Goal: Information Seeking & Learning: Learn about a topic

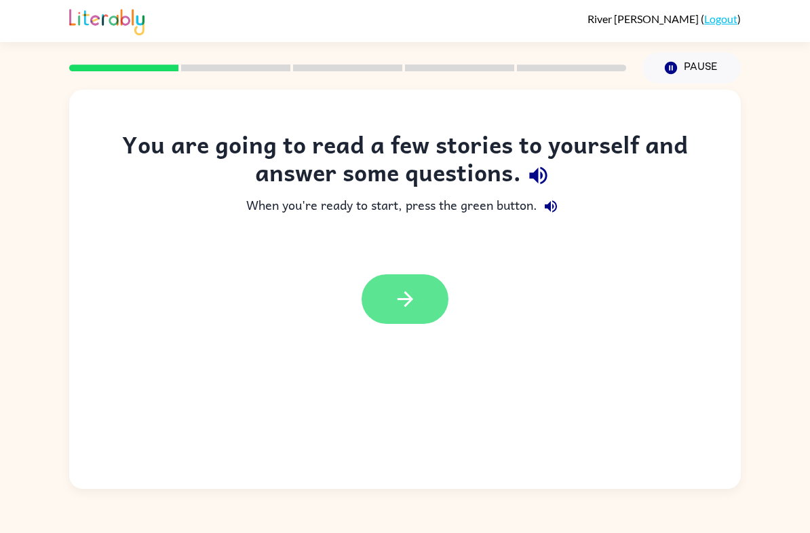
click at [422, 309] on button "button" at bounding box center [405, 299] width 87 height 50
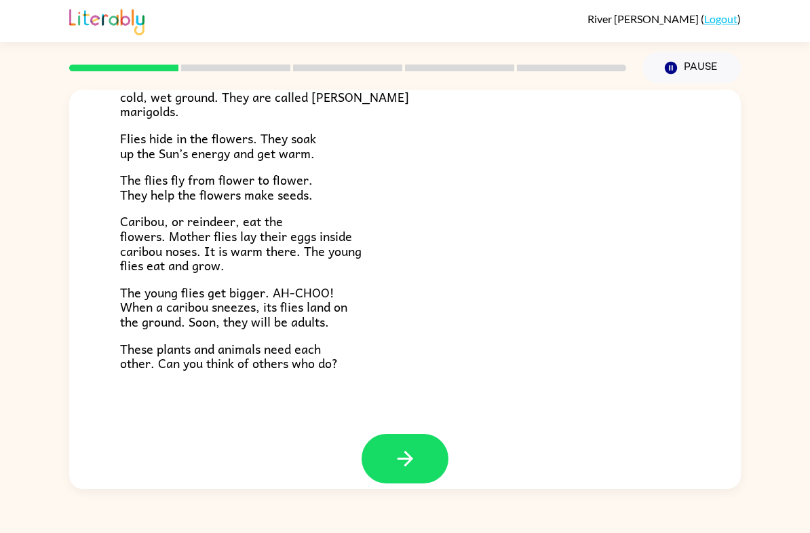
scroll to position [255, 0]
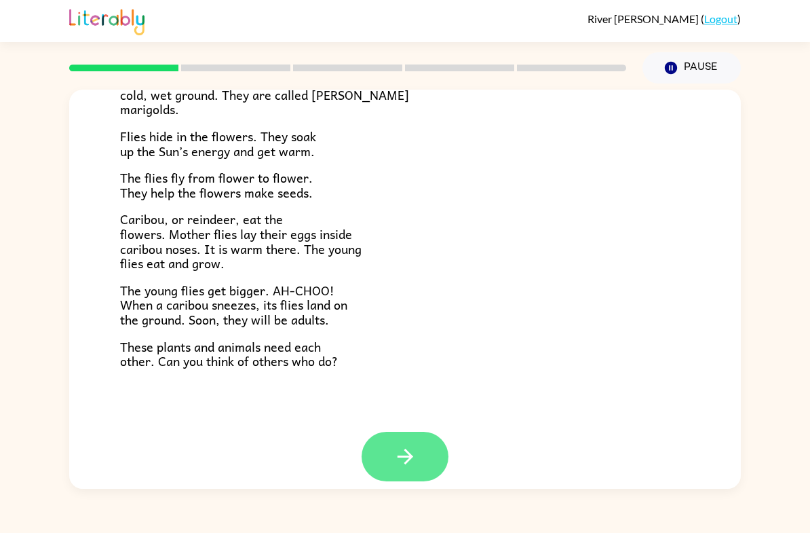
click at [407, 456] on icon "button" at bounding box center [406, 457] width 24 height 24
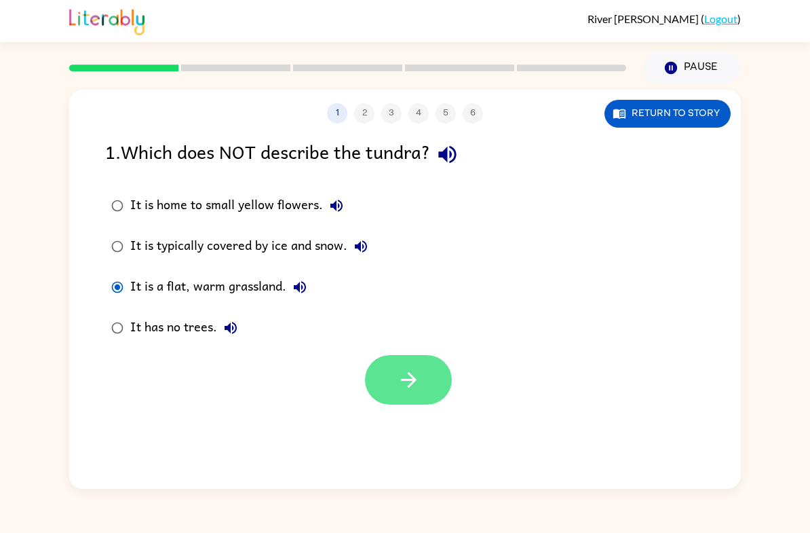
click at [430, 358] on button "button" at bounding box center [408, 380] width 87 height 50
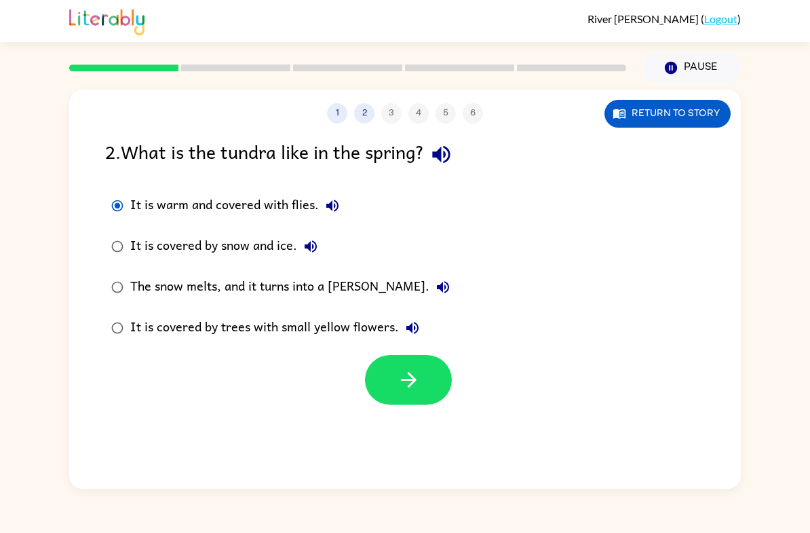
click at [404, 340] on button "It is covered by trees with small yellow flowers." at bounding box center [412, 327] width 27 height 27
click at [394, 390] on button "button" at bounding box center [408, 380] width 87 height 50
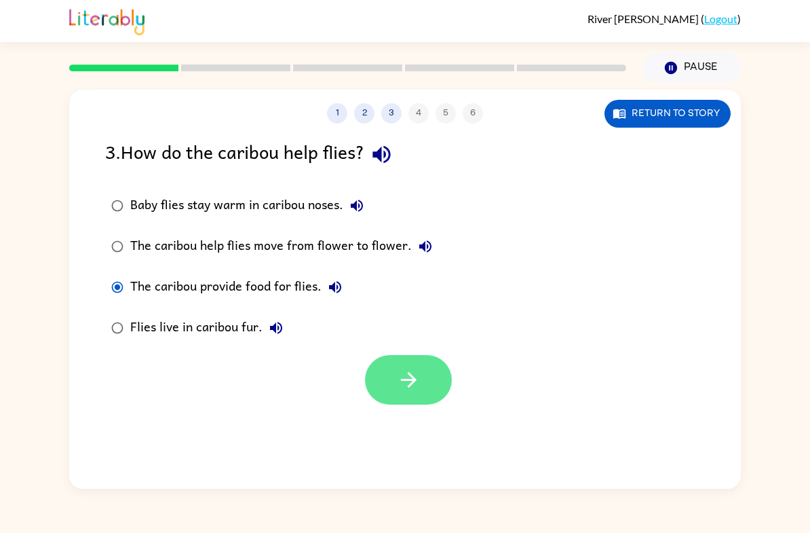
click at [421, 394] on button "button" at bounding box center [408, 380] width 87 height 50
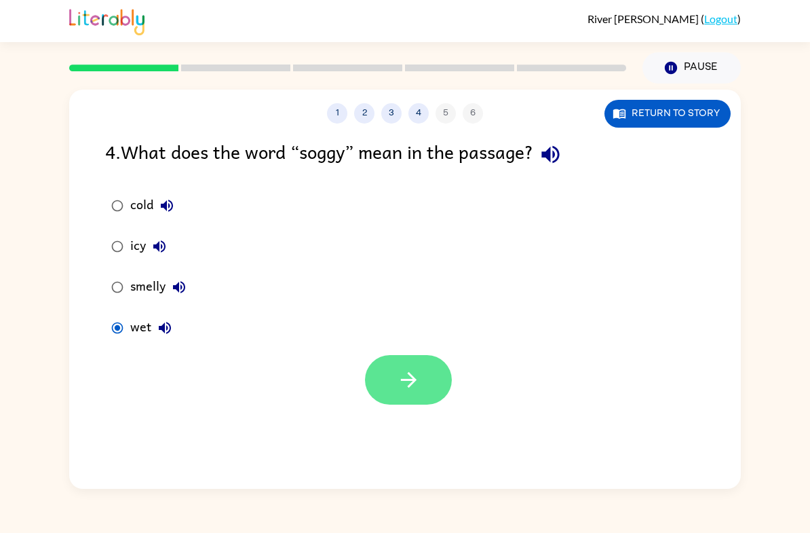
click at [438, 384] on button "button" at bounding box center [408, 380] width 87 height 50
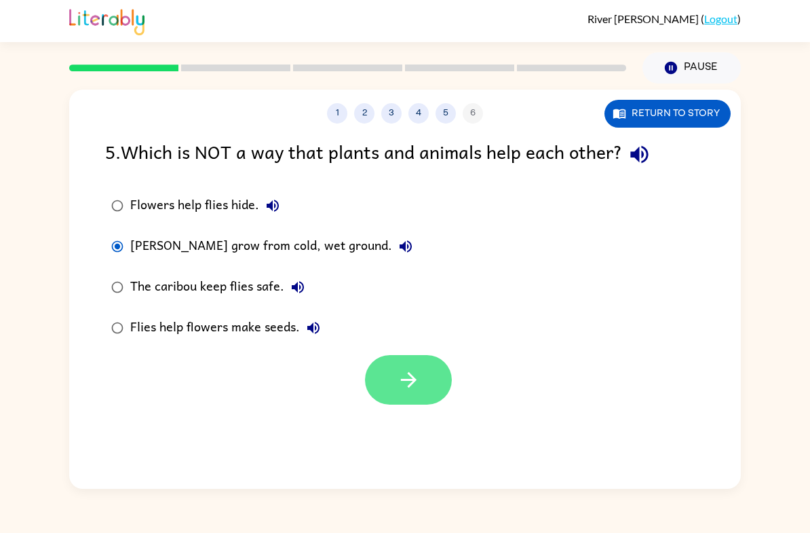
click at [399, 380] on icon "button" at bounding box center [409, 380] width 24 height 24
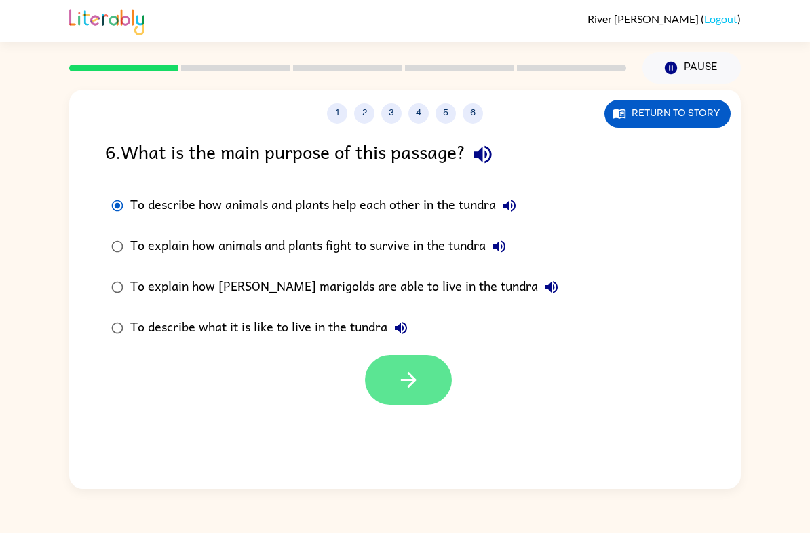
click at [413, 404] on button "button" at bounding box center [408, 380] width 87 height 50
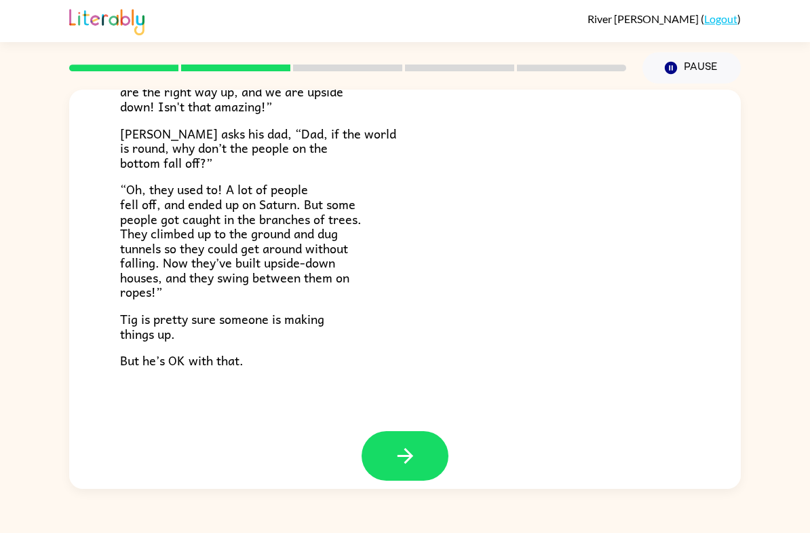
scroll to position [370, 0]
click at [382, 468] on button "button" at bounding box center [405, 457] width 87 height 50
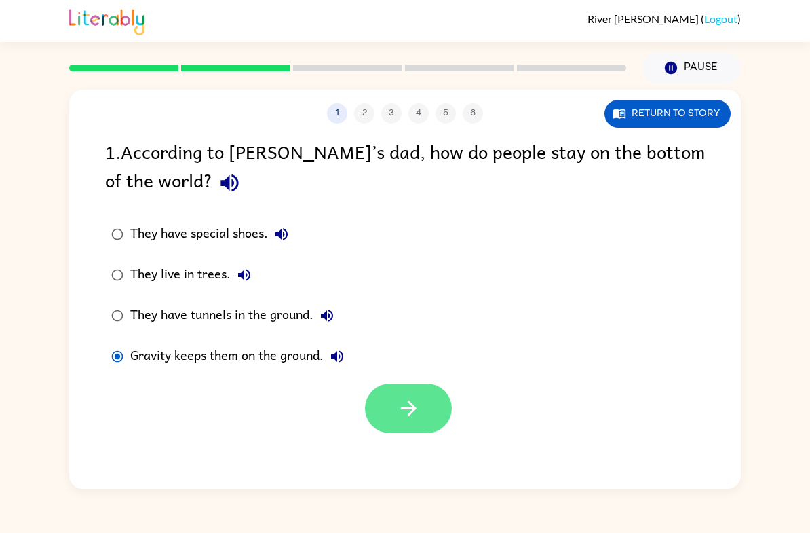
click at [387, 432] on button "button" at bounding box center [408, 409] width 87 height 50
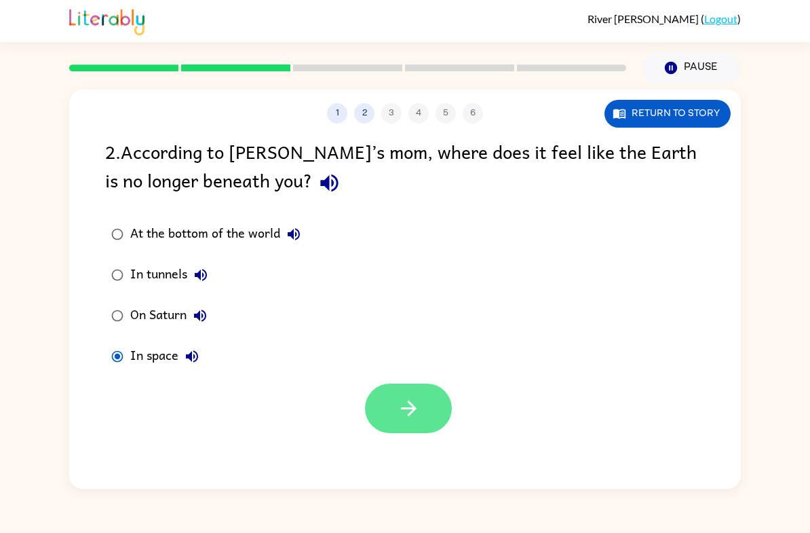
click at [370, 394] on button "button" at bounding box center [408, 409] width 87 height 50
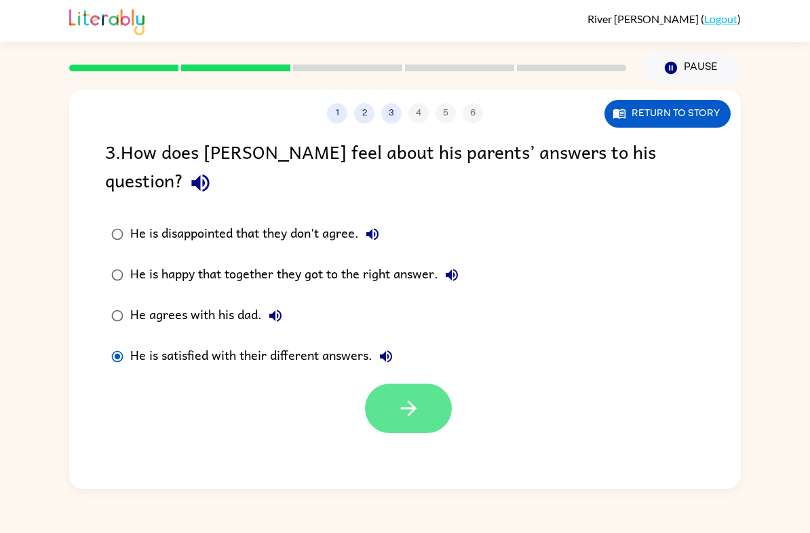
click at [369, 389] on button "button" at bounding box center [408, 409] width 87 height 50
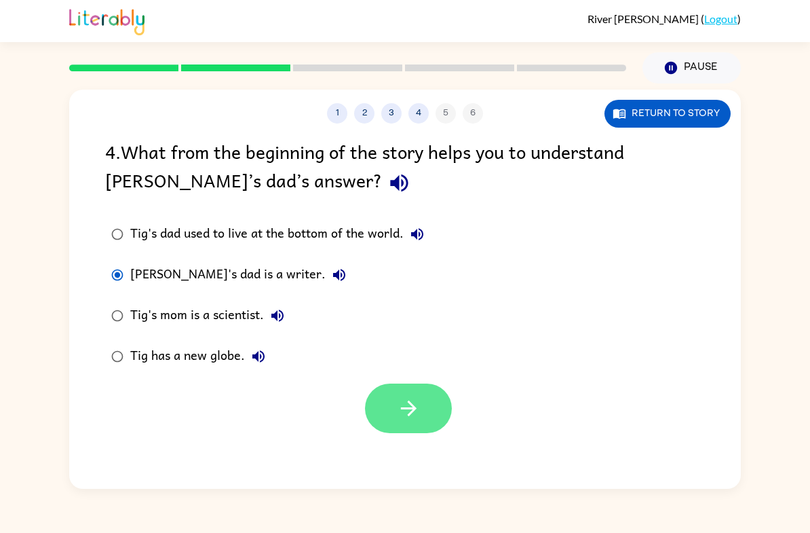
click at [373, 415] on button "button" at bounding box center [408, 409] width 87 height 50
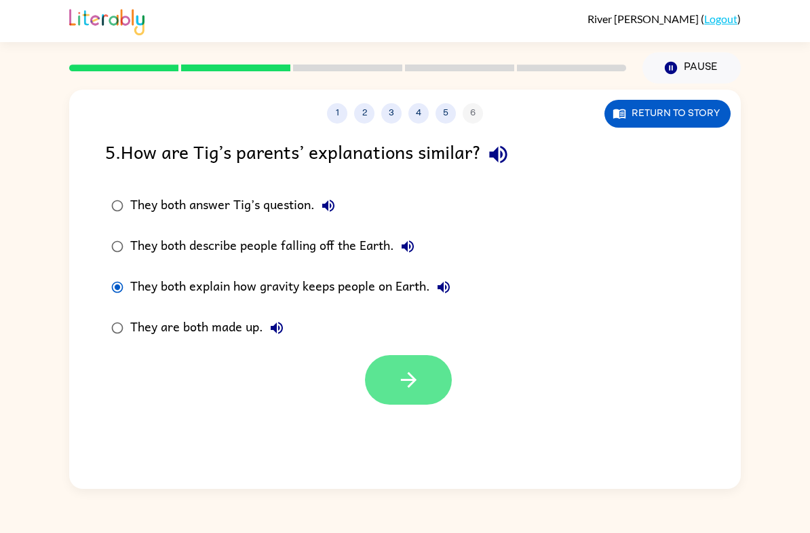
click at [379, 390] on button "button" at bounding box center [408, 380] width 87 height 50
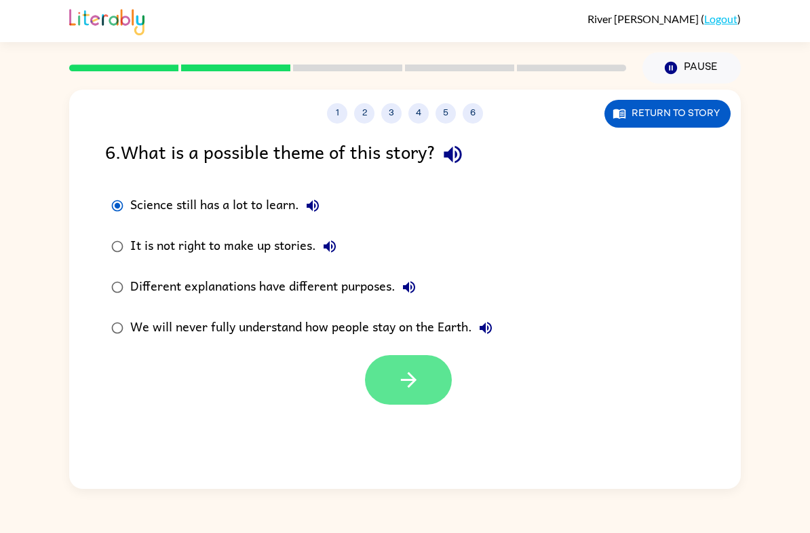
click at [403, 373] on icon "button" at bounding box center [409, 380] width 24 height 24
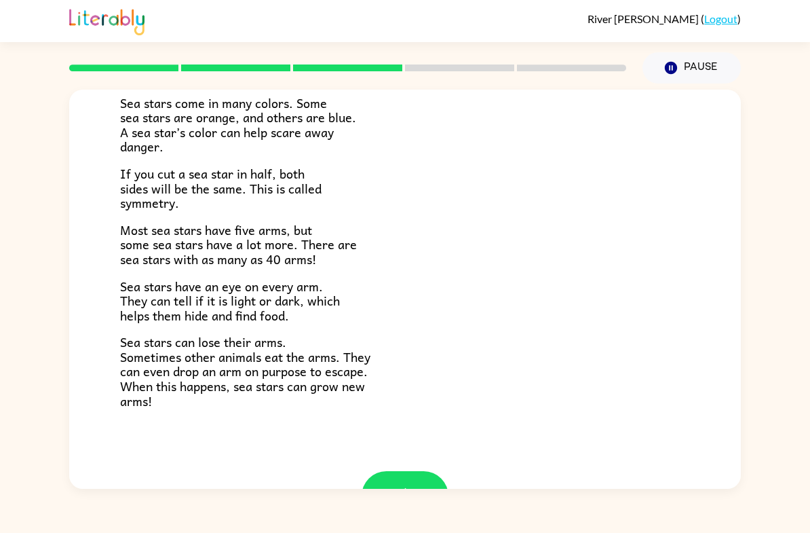
scroll to position [329, 0]
click at [422, 482] on button "button" at bounding box center [405, 495] width 87 height 50
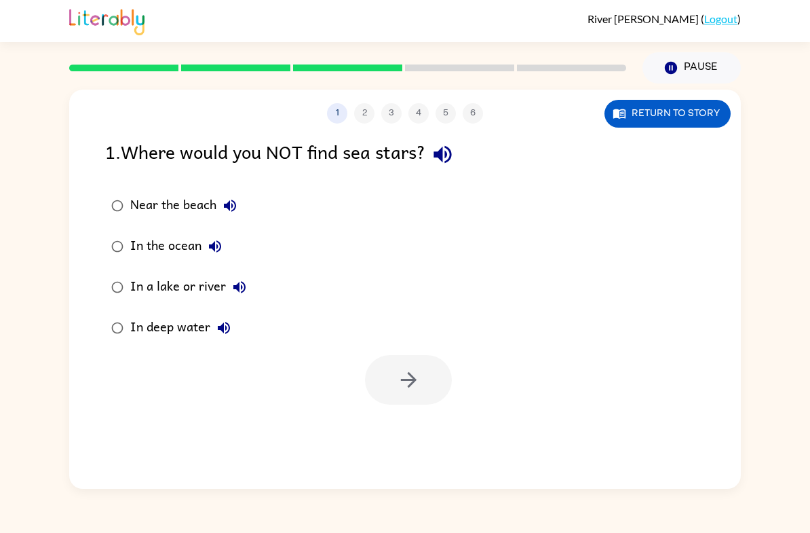
click at [211, 293] on div "In a lake or river" at bounding box center [191, 287] width 123 height 27
click at [406, 390] on icon "button" at bounding box center [409, 380] width 24 height 24
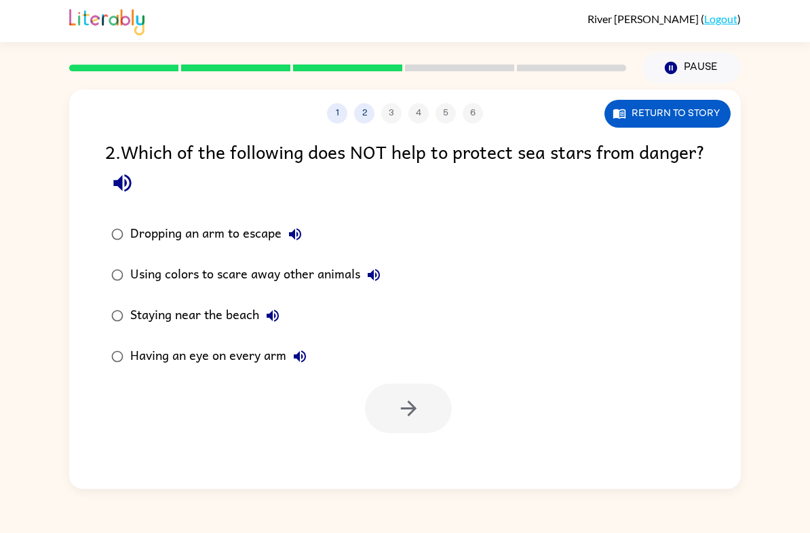
click at [206, 329] on div "Staying near the beach" at bounding box center [208, 315] width 156 height 27
click at [375, 415] on button "button" at bounding box center [408, 409] width 87 height 50
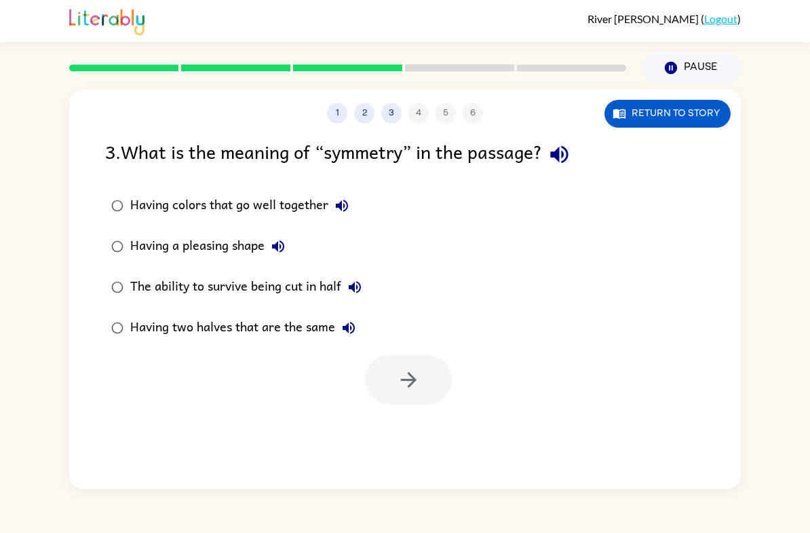
click at [248, 329] on div "Having two halves that are the same" at bounding box center [246, 327] width 232 height 27
click at [407, 384] on icon "button" at bounding box center [409, 380] width 24 height 24
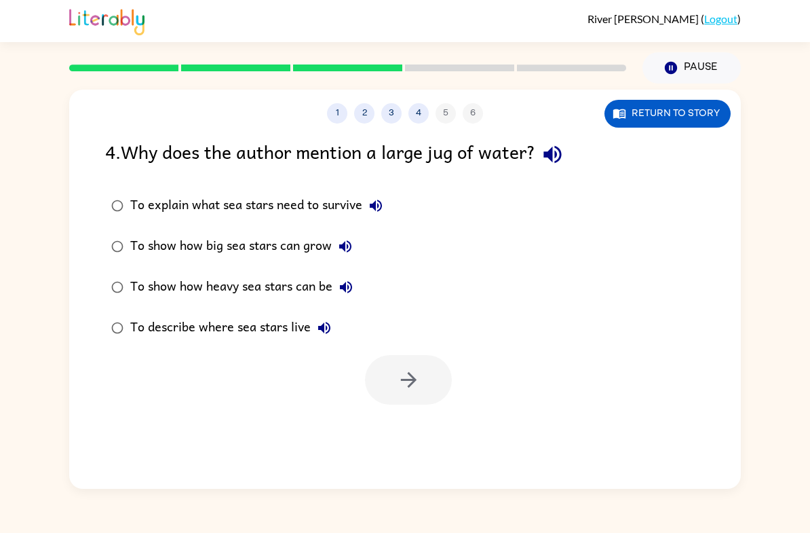
click at [326, 212] on div "To explain what sea stars need to survive" at bounding box center [259, 205] width 259 height 27
click at [416, 377] on icon "button" at bounding box center [409, 380] width 24 height 24
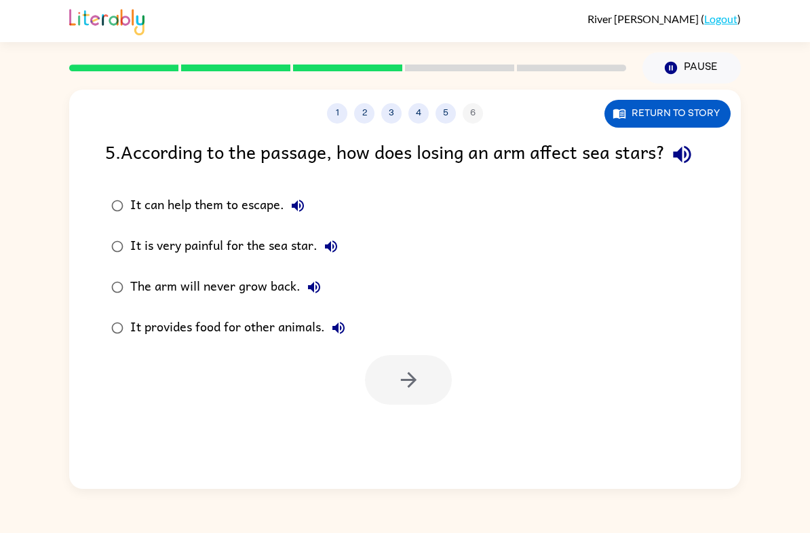
click at [283, 219] on div "It can help them to escape." at bounding box center [220, 205] width 181 height 27
click at [409, 405] on button "button" at bounding box center [408, 380] width 87 height 50
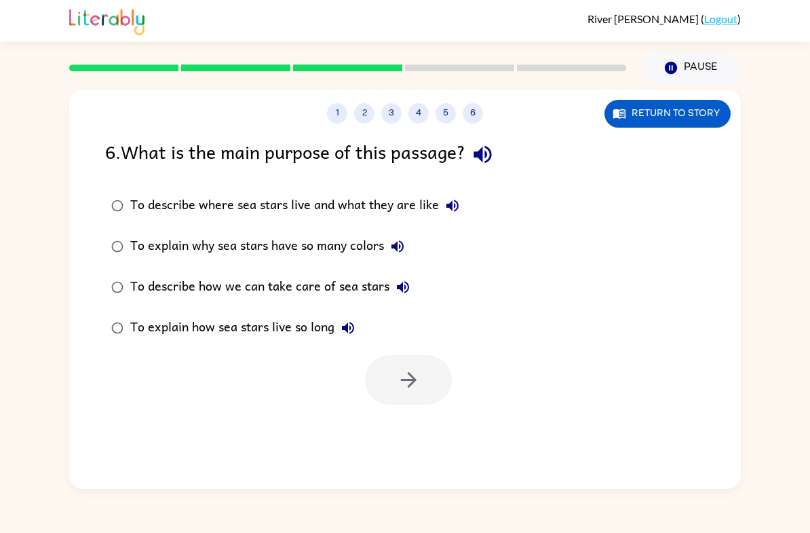
click at [295, 331] on div "To explain how sea stars live so long" at bounding box center [245, 327] width 231 height 27
click at [397, 385] on icon "button" at bounding box center [409, 380] width 24 height 24
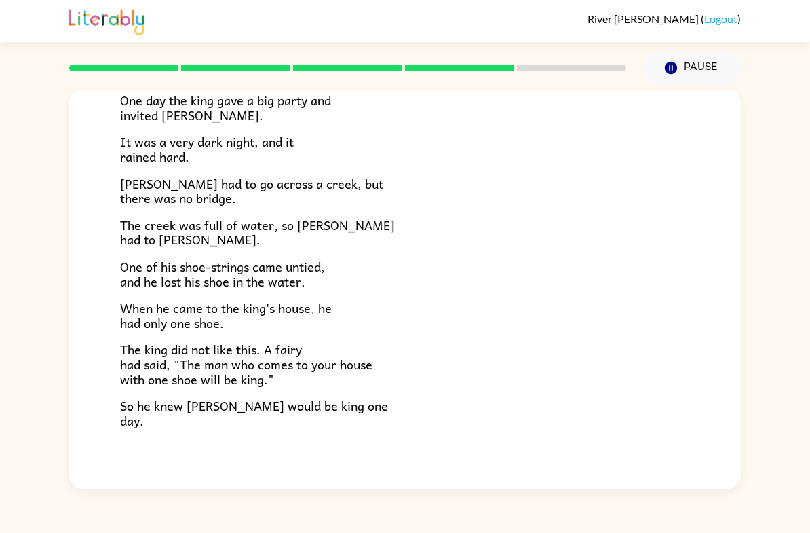
scroll to position [151, 0]
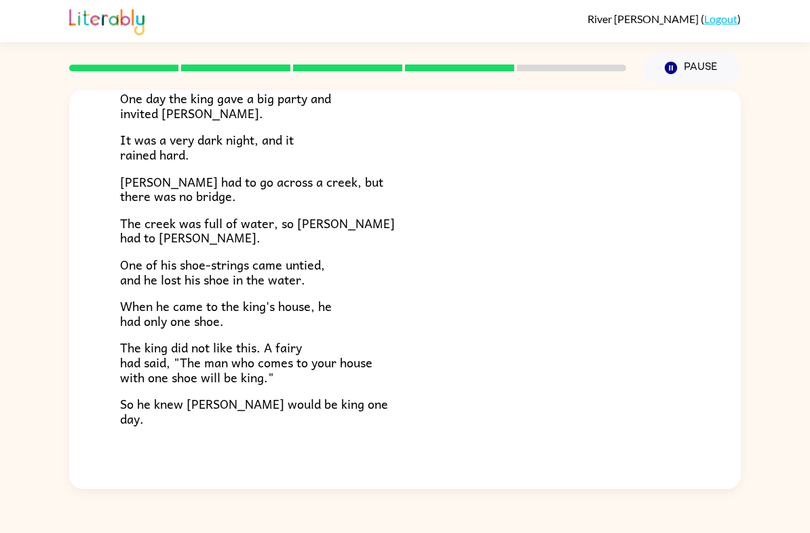
click at [425, 489] on button "button" at bounding box center [405, 514] width 87 height 50
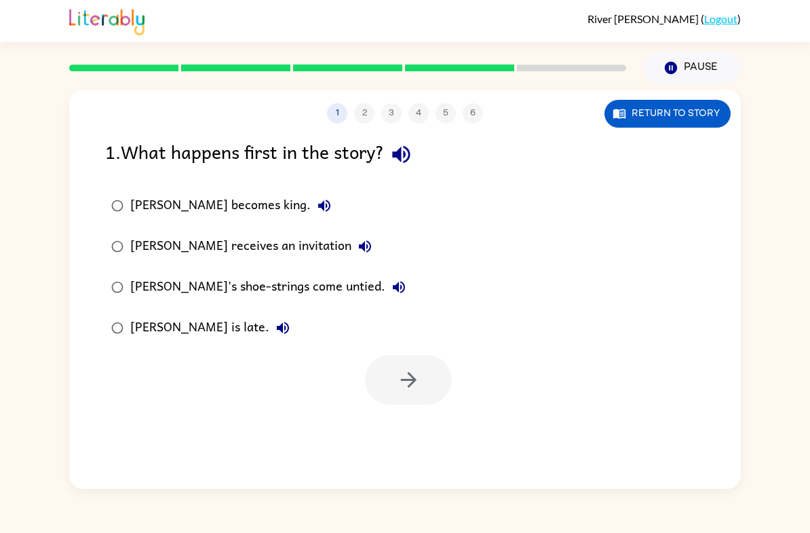
click at [222, 253] on div "Jason receives an invitation" at bounding box center [254, 246] width 248 height 27
click at [419, 366] on button "button" at bounding box center [408, 380] width 87 height 50
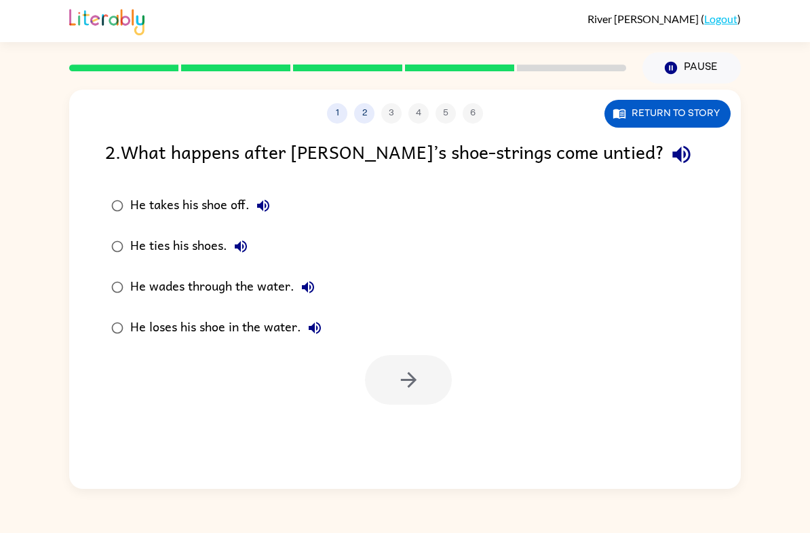
click at [218, 202] on div "He takes his shoe off." at bounding box center [203, 205] width 147 height 27
click at [403, 384] on icon "button" at bounding box center [409, 380] width 24 height 24
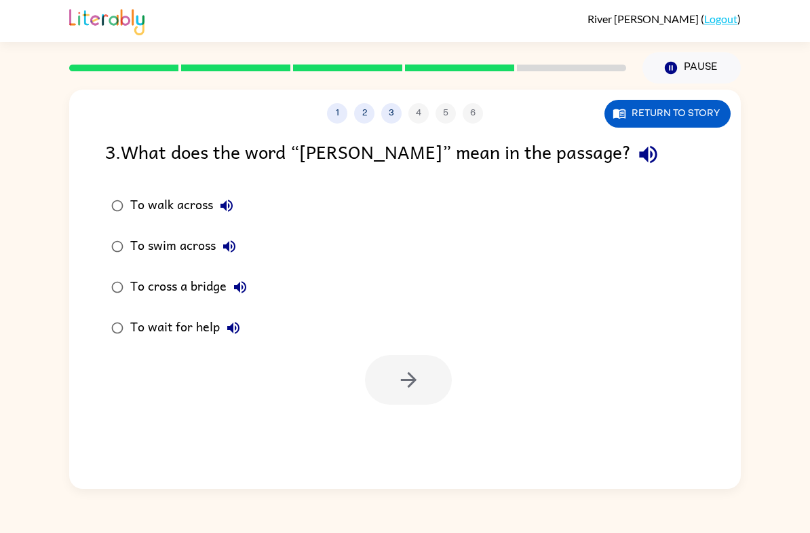
click at [189, 208] on div "To walk across" at bounding box center [185, 205] width 110 height 27
click at [405, 388] on icon "button" at bounding box center [409, 380] width 24 height 24
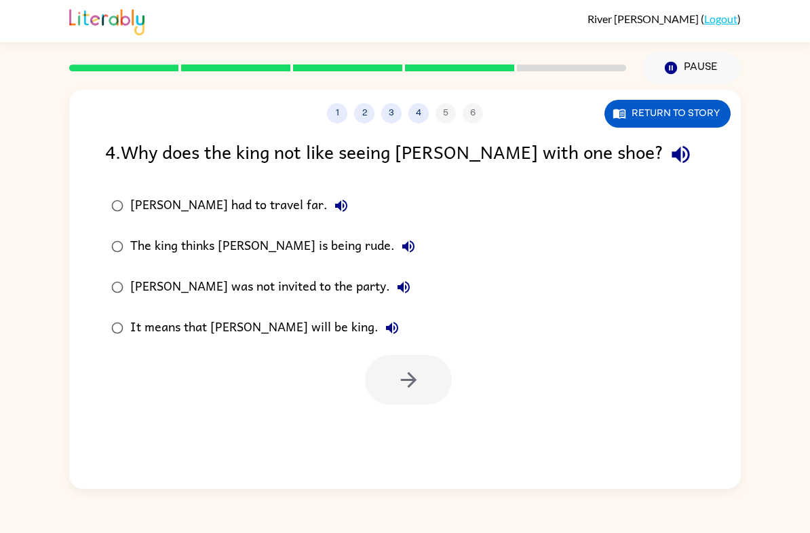
click at [245, 210] on div "Jason had to travel far." at bounding box center [242, 205] width 225 height 27
click at [434, 384] on button "button" at bounding box center [408, 380] width 87 height 50
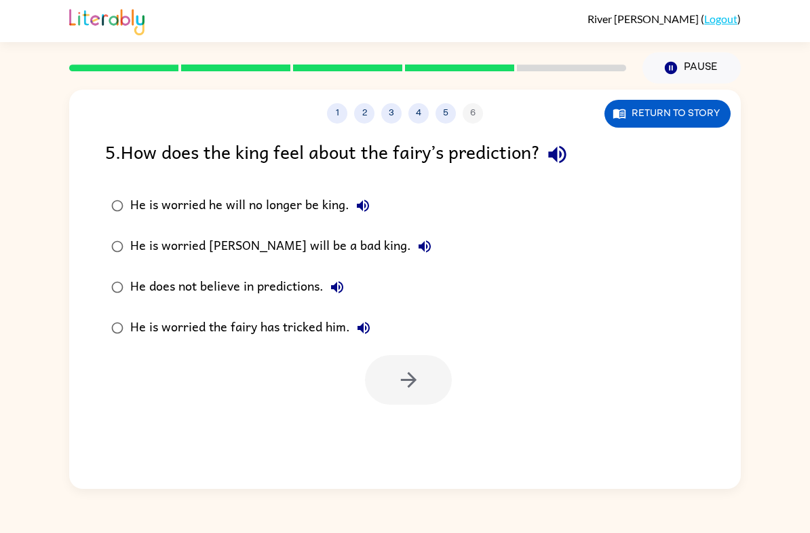
click at [313, 343] on label "He is worried the fairy has tricked him." at bounding box center [272, 327] width 348 height 41
click at [417, 374] on icon "button" at bounding box center [409, 380] width 24 height 24
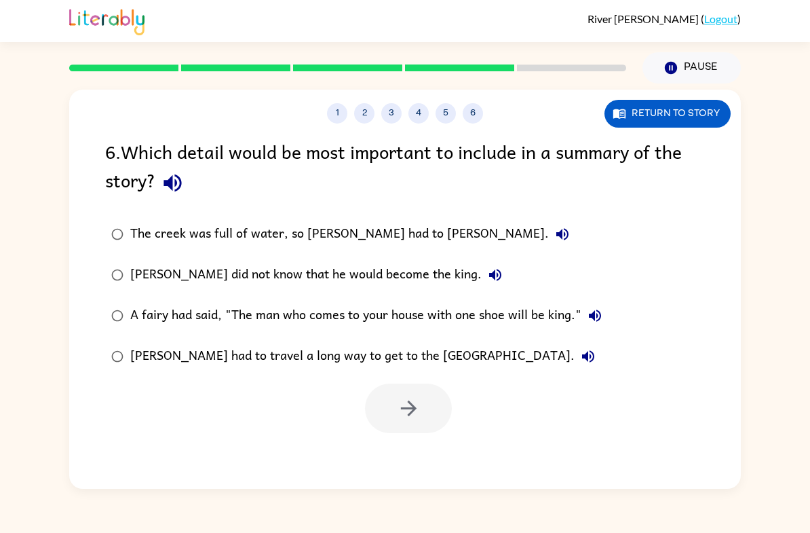
click at [393, 238] on div "The creek was full of water, so Jason had to wade." at bounding box center [353, 234] width 446 height 27
click at [412, 397] on button "button" at bounding box center [408, 409] width 87 height 50
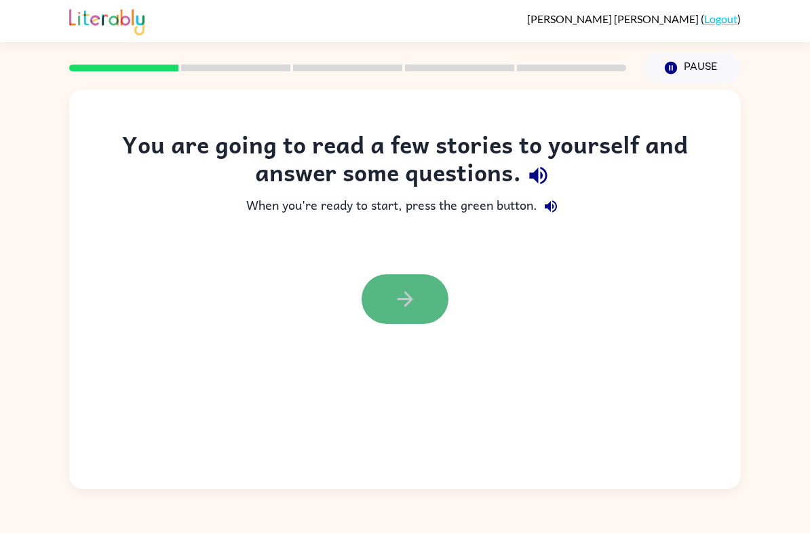
click at [403, 299] on icon "button" at bounding box center [405, 299] width 16 height 16
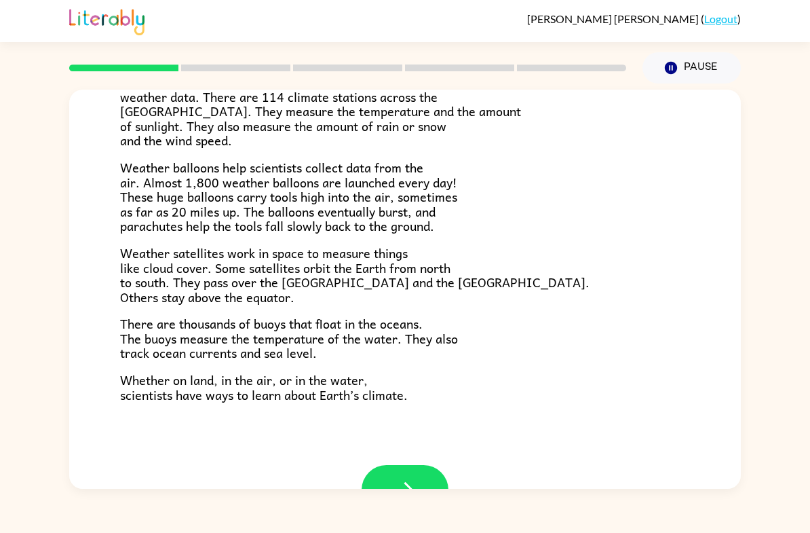
scroll to position [326, 0]
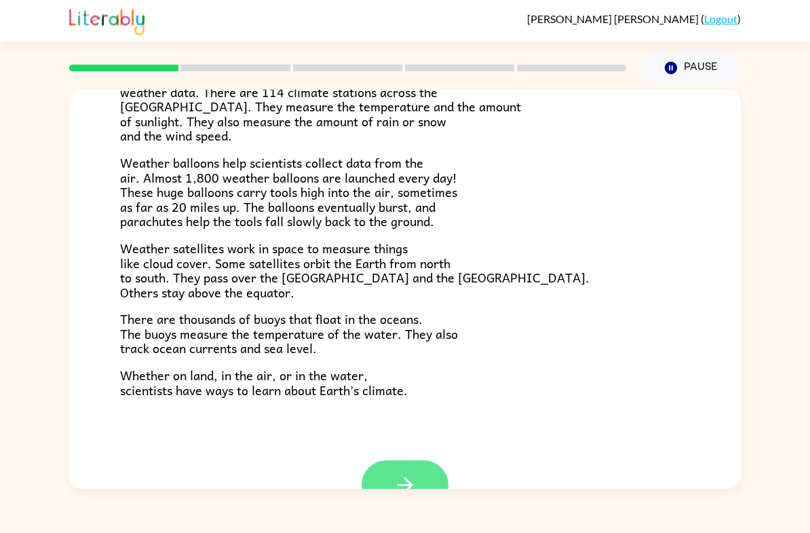
click at [419, 477] on button "button" at bounding box center [405, 485] width 87 height 50
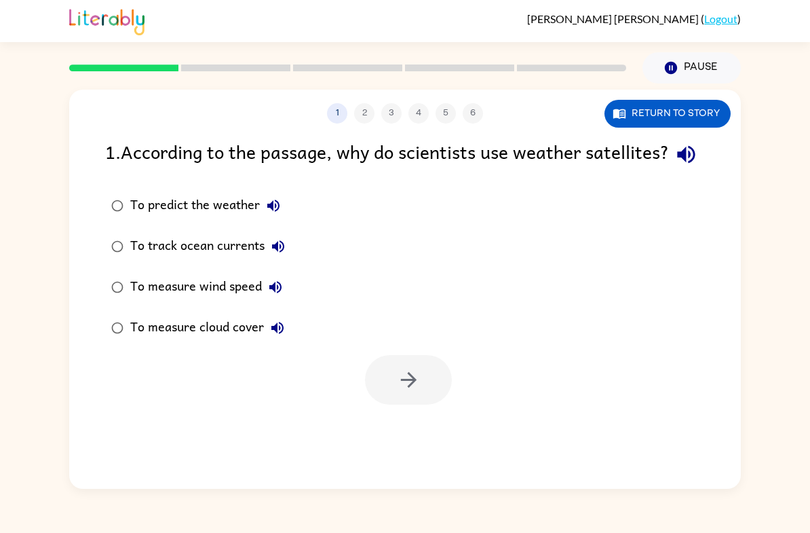
scroll to position [0, 0]
click at [134, 219] on div "To predict the weather" at bounding box center [208, 205] width 157 height 27
click at [392, 392] on button "button" at bounding box center [408, 380] width 87 height 50
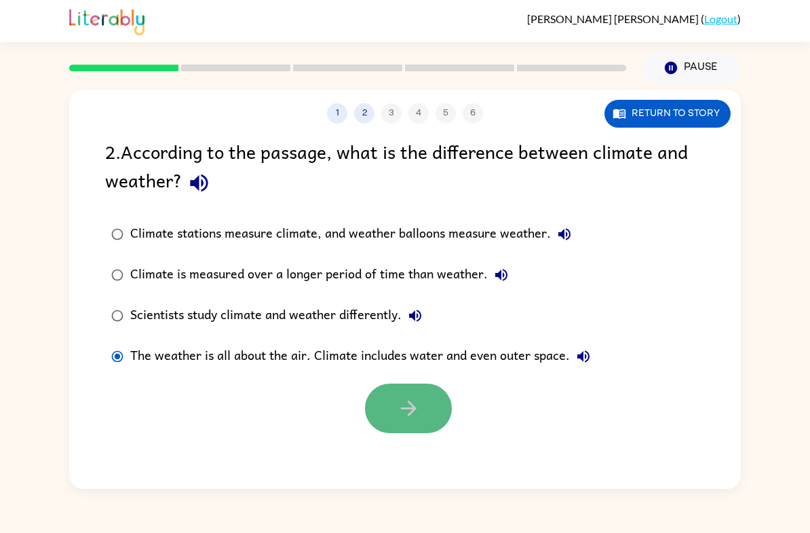
click at [415, 430] on button "button" at bounding box center [408, 409] width 87 height 50
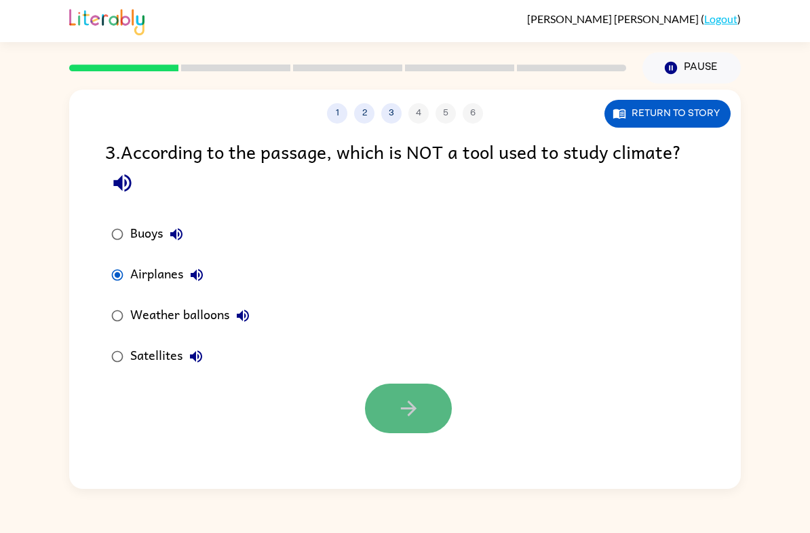
click at [390, 391] on button "button" at bounding box center [408, 409] width 87 height 50
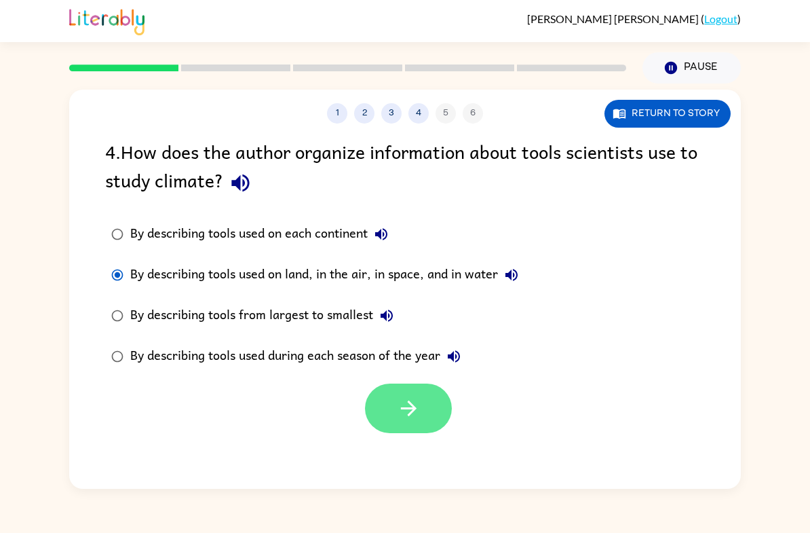
click at [367, 411] on button "button" at bounding box center [408, 409] width 87 height 50
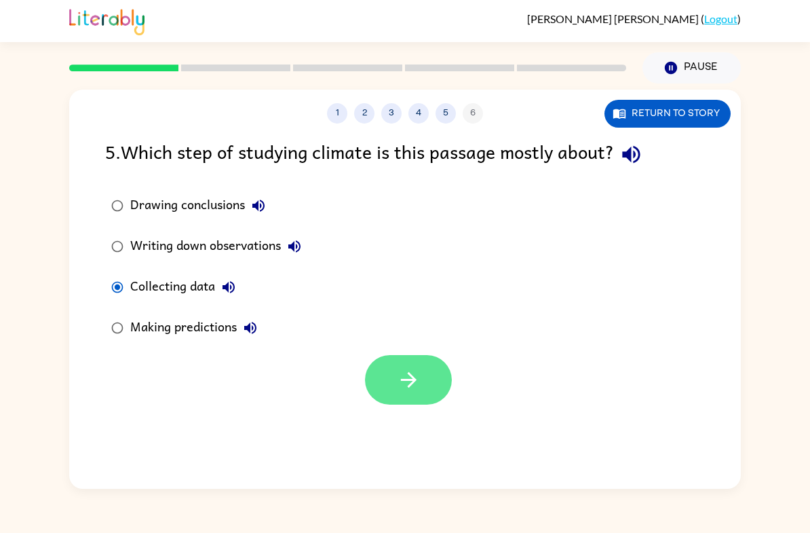
click at [421, 373] on button "button" at bounding box center [408, 380] width 87 height 50
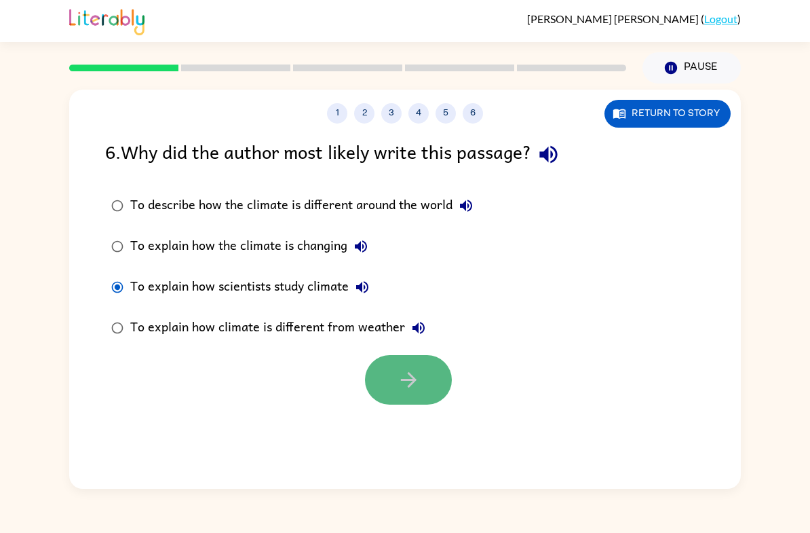
click at [404, 381] on icon "button" at bounding box center [409, 380] width 24 height 24
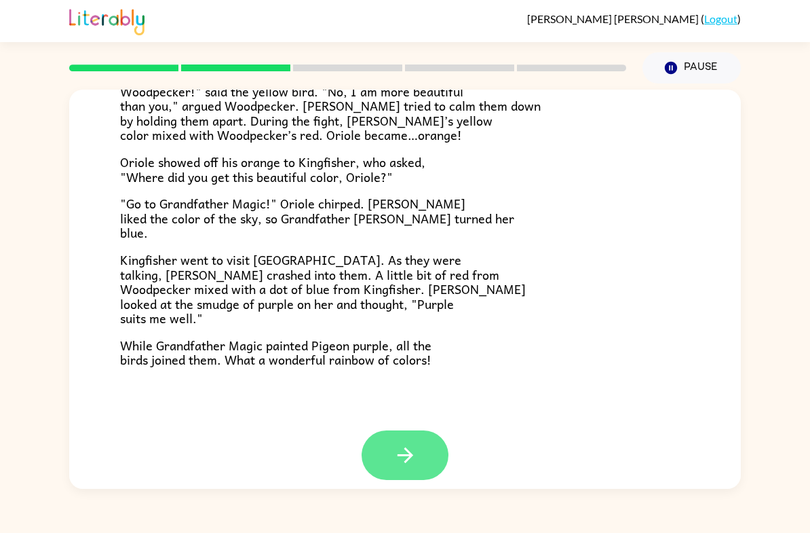
scroll to position [327, 0]
click at [415, 465] on button "button" at bounding box center [405, 455] width 87 height 50
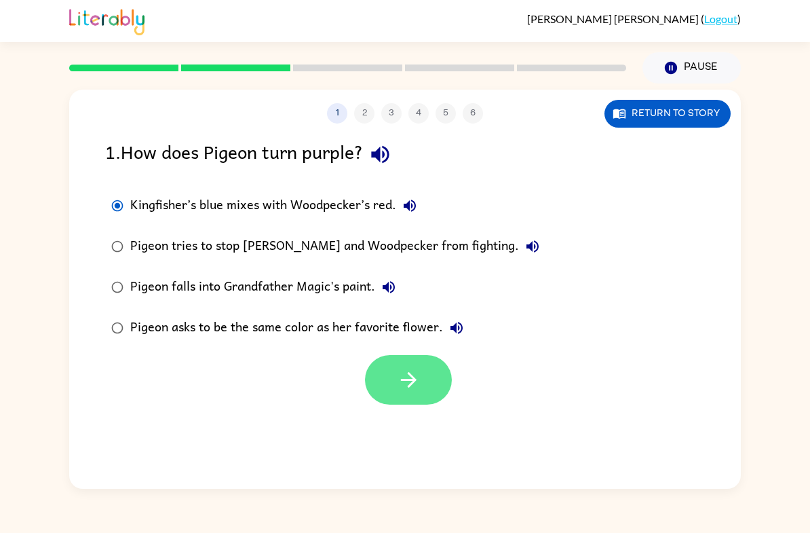
click at [418, 388] on icon "button" at bounding box center [409, 380] width 24 height 24
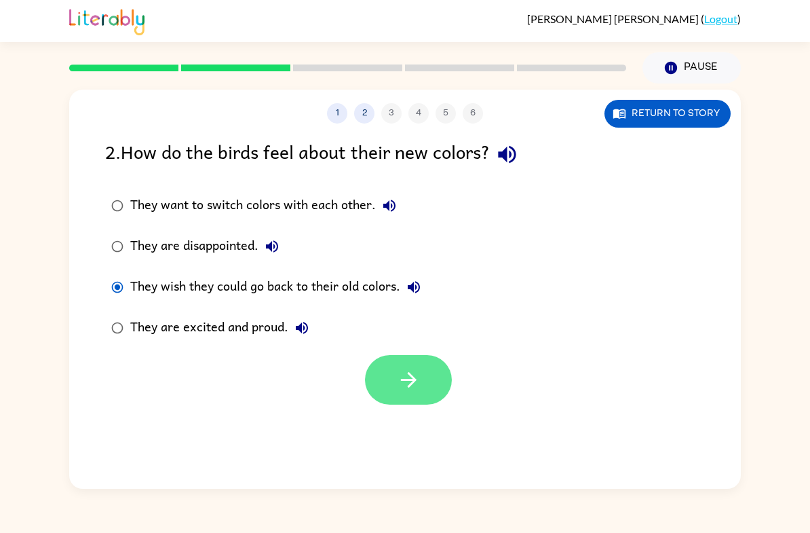
click at [409, 386] on icon "button" at bounding box center [409, 380] width 24 height 24
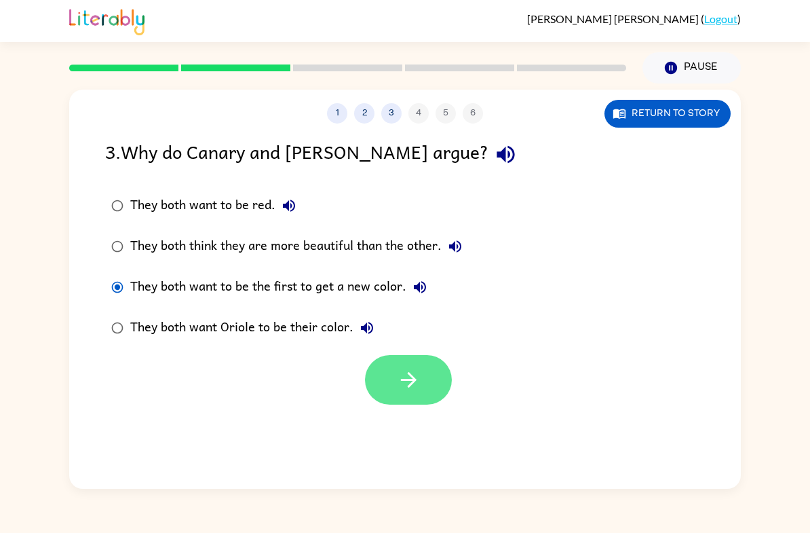
click at [383, 362] on button "button" at bounding box center [408, 380] width 87 height 50
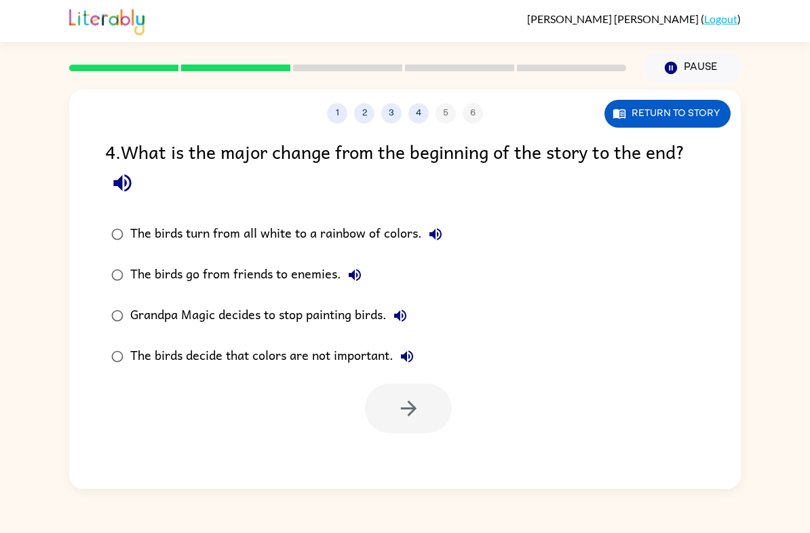
click at [447, 116] on div "1 2 3 4 5 6" at bounding box center [405, 113] width 672 height 20
click at [418, 433] on button "button" at bounding box center [408, 409] width 87 height 50
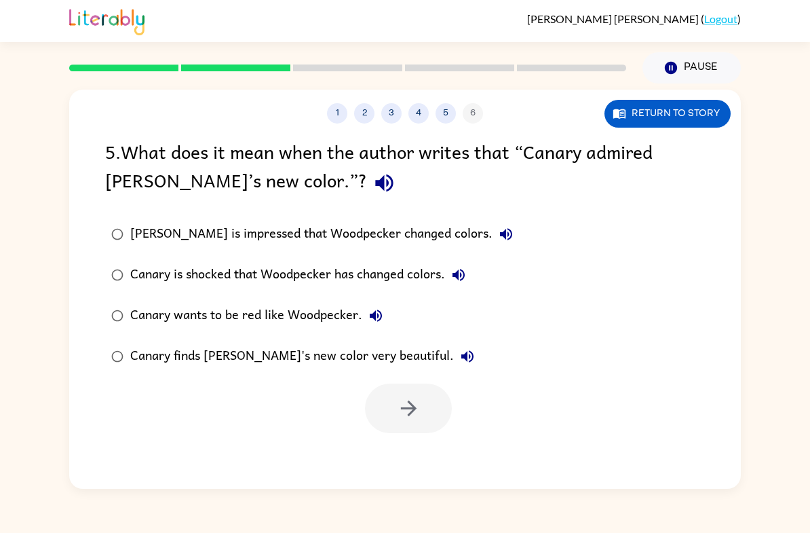
click at [130, 244] on label "[PERSON_NAME] is impressed that Woodpecker changed colors." at bounding box center [312, 234] width 429 height 41
click at [403, 397] on button "button" at bounding box center [408, 409] width 87 height 50
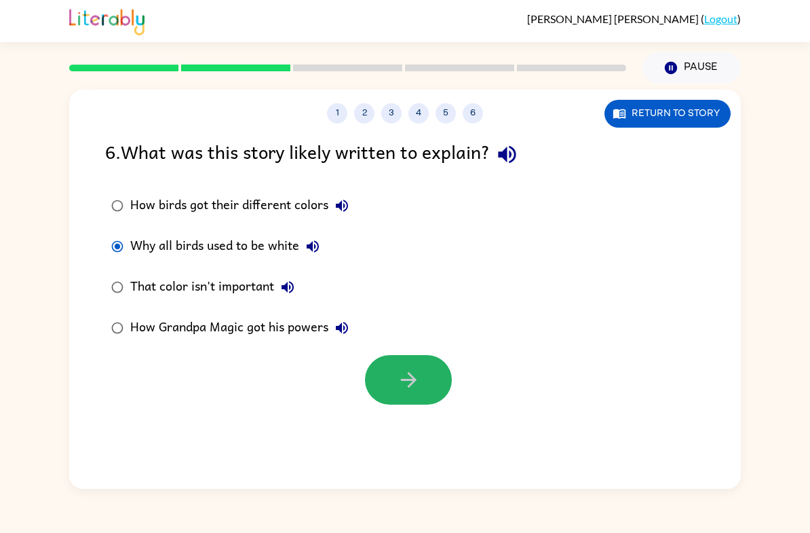
click at [395, 392] on button "button" at bounding box center [408, 380] width 87 height 50
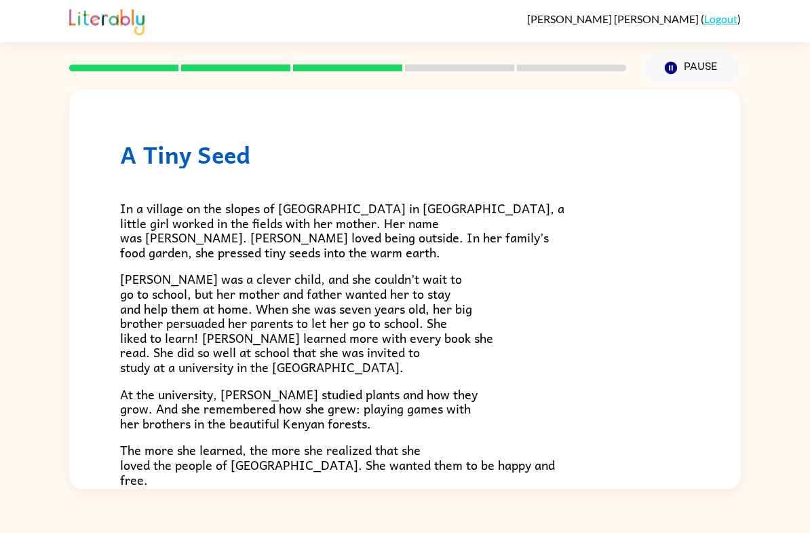
drag, startPoint x: 734, startPoint y: 157, endPoint x: 734, endPoint y: 231, distance: 74.0
click at [734, 225] on div "A Tiny Seed In a village on the slopes of [GEOGRAPHIC_DATA] in [GEOGRAPHIC_DATA…" at bounding box center [405, 440] width 672 height 700
drag, startPoint x: 734, startPoint y: 218, endPoint x: 734, endPoint y: 172, distance: 46.2
click at [734, 172] on div "A Tiny Seed In a village on the slopes of [GEOGRAPHIC_DATA] in [GEOGRAPHIC_DATA…" at bounding box center [405, 440] width 672 height 700
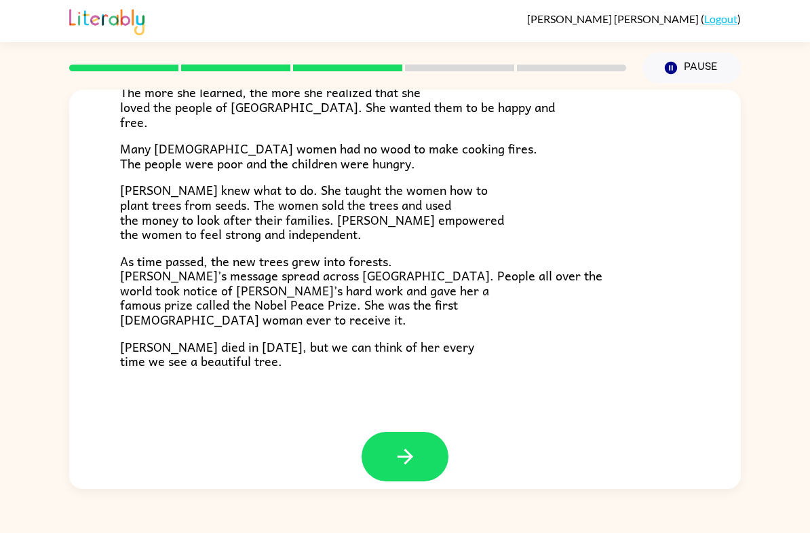
scroll to position [358, 0]
click at [436, 459] on button "button" at bounding box center [405, 457] width 87 height 50
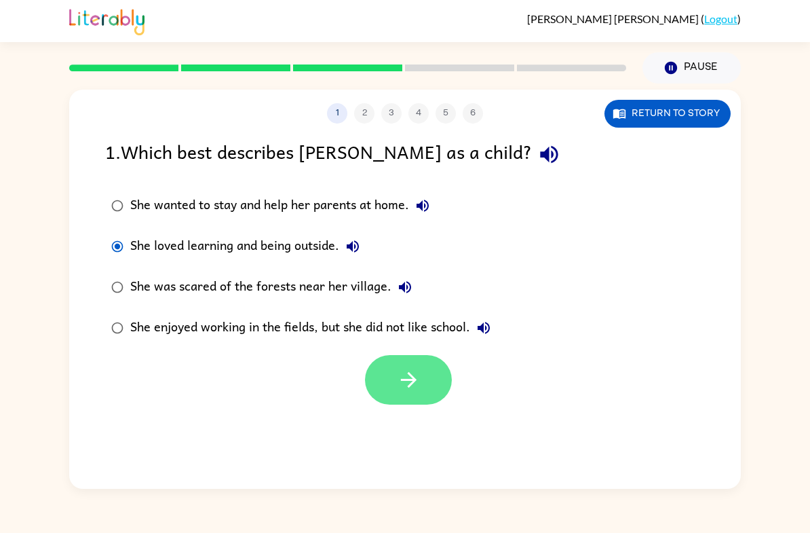
click at [421, 360] on button "button" at bounding box center [408, 380] width 87 height 50
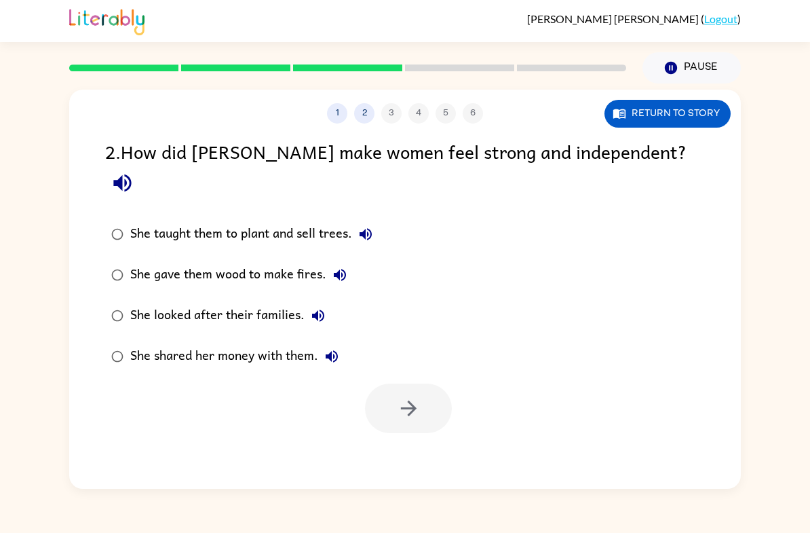
click at [106, 214] on label "She taught them to plant and sell trees." at bounding box center [242, 234] width 288 height 41
click at [415, 405] on button "button" at bounding box center [408, 409] width 87 height 50
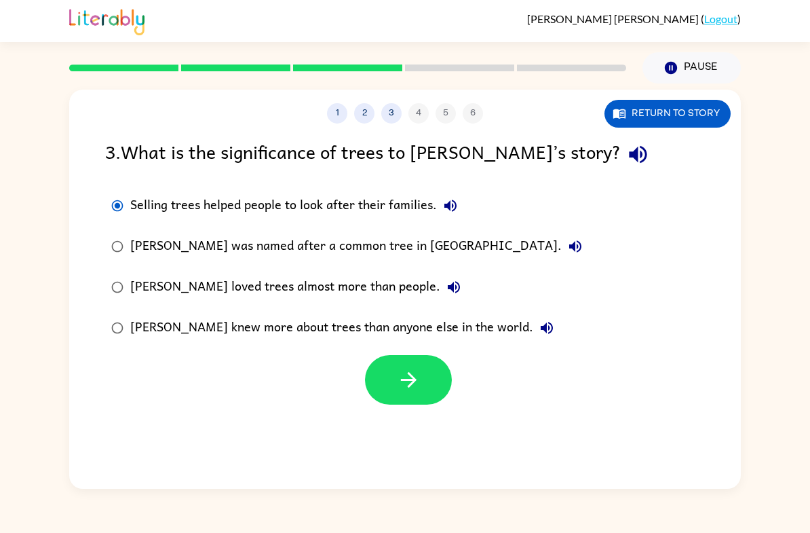
click at [136, 244] on div "[PERSON_NAME] was named after a common tree in [GEOGRAPHIC_DATA]." at bounding box center [359, 246] width 459 height 27
click at [127, 305] on label "[PERSON_NAME] loved trees almost more than people." at bounding box center [347, 287] width 498 height 41
click at [308, 330] on div "[PERSON_NAME] knew more about trees than anyone else in the world." at bounding box center [345, 327] width 430 height 27
click at [389, 373] on button "button" at bounding box center [408, 380] width 87 height 50
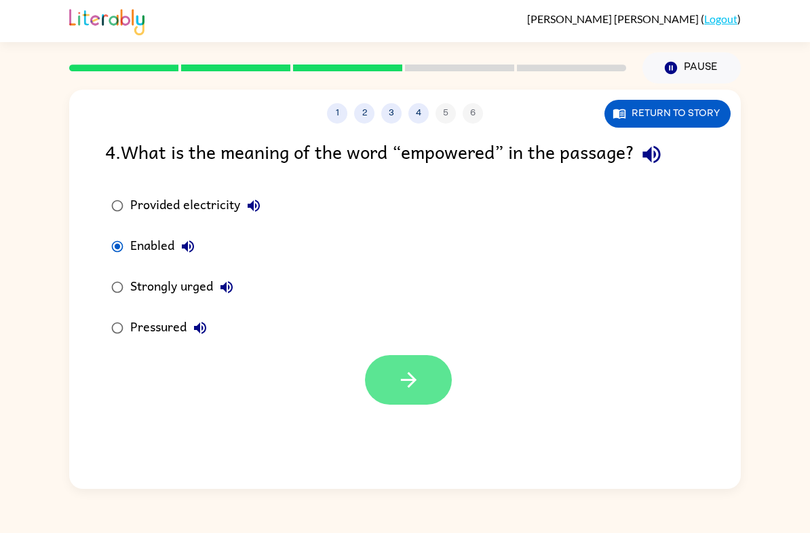
click at [408, 369] on icon "button" at bounding box center [409, 380] width 24 height 24
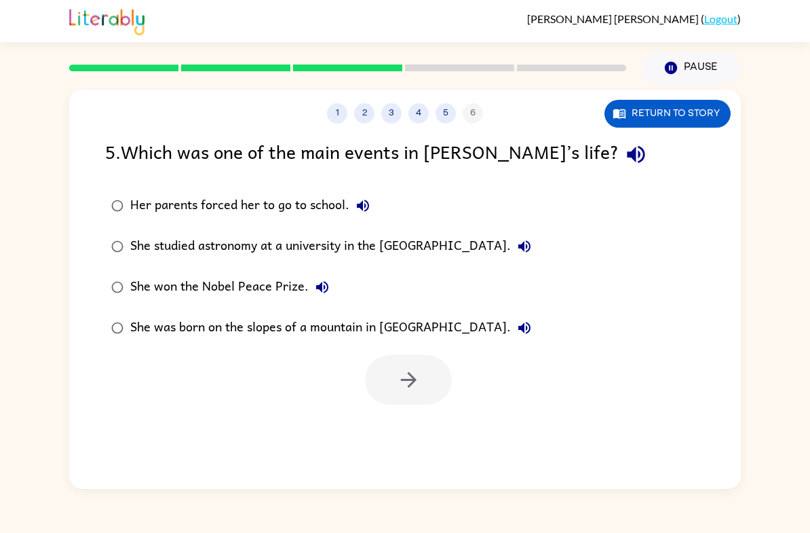
click at [192, 284] on div "She won the Nobel Peace Prize." at bounding box center [233, 287] width 206 height 27
click at [394, 371] on button "button" at bounding box center [408, 380] width 87 height 50
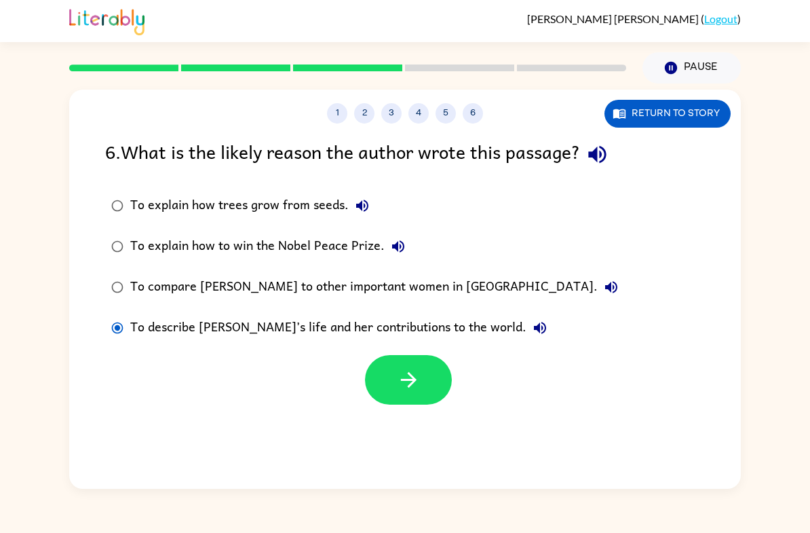
click at [409, 392] on icon "button" at bounding box center [409, 380] width 24 height 24
click at [409, 392] on div at bounding box center [408, 380] width 87 height 50
click at [434, 392] on div at bounding box center [408, 380] width 87 height 50
click at [420, 382] on div at bounding box center [408, 380] width 87 height 50
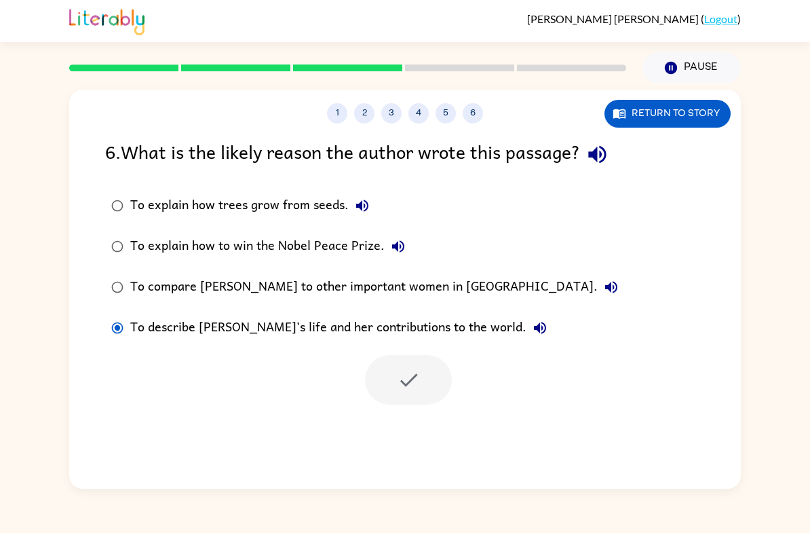
click at [420, 382] on div at bounding box center [408, 380] width 87 height 50
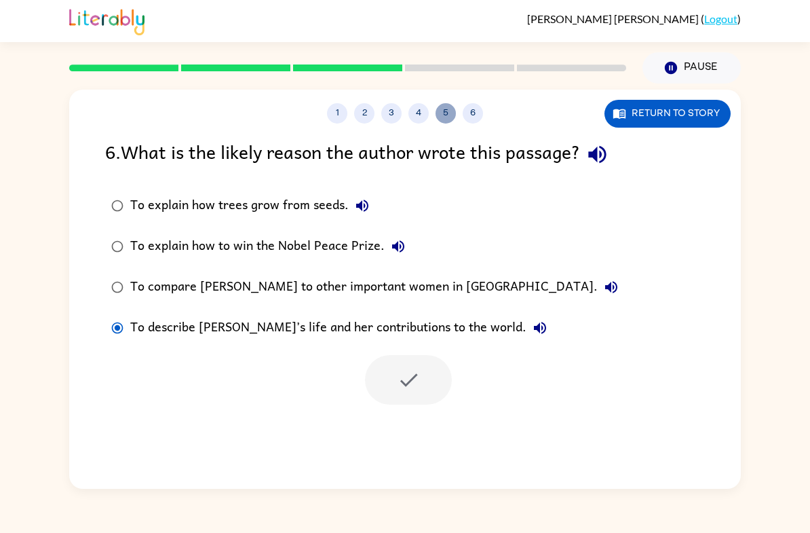
click at [455, 117] on button "5" at bounding box center [446, 113] width 20 height 20
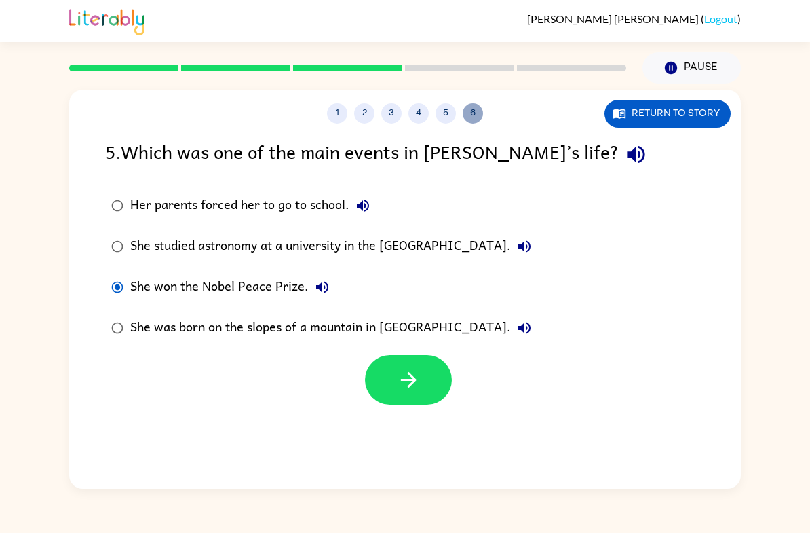
click at [470, 111] on button "6" at bounding box center [473, 113] width 20 height 20
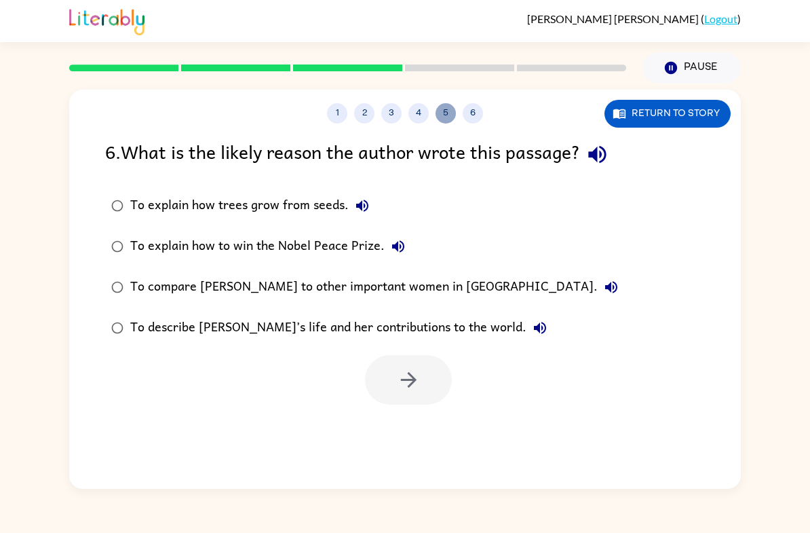
click at [445, 119] on button "5" at bounding box center [446, 113] width 20 height 20
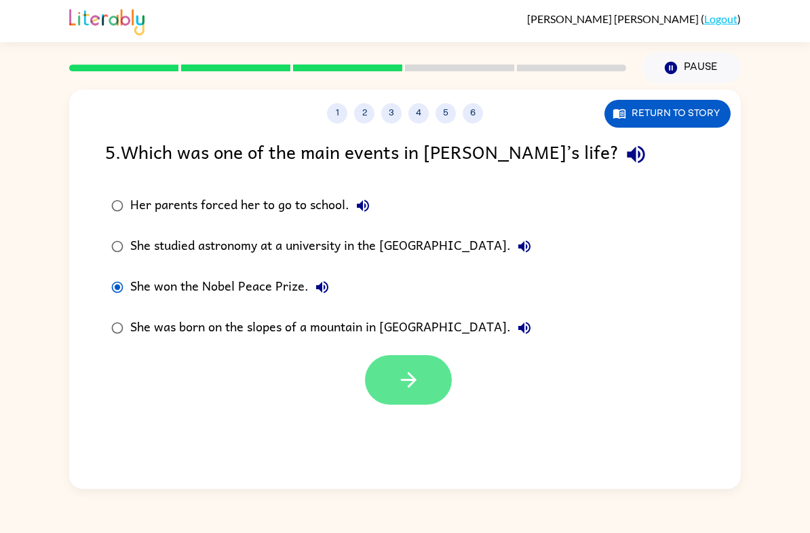
click at [437, 384] on button "button" at bounding box center [408, 380] width 87 height 50
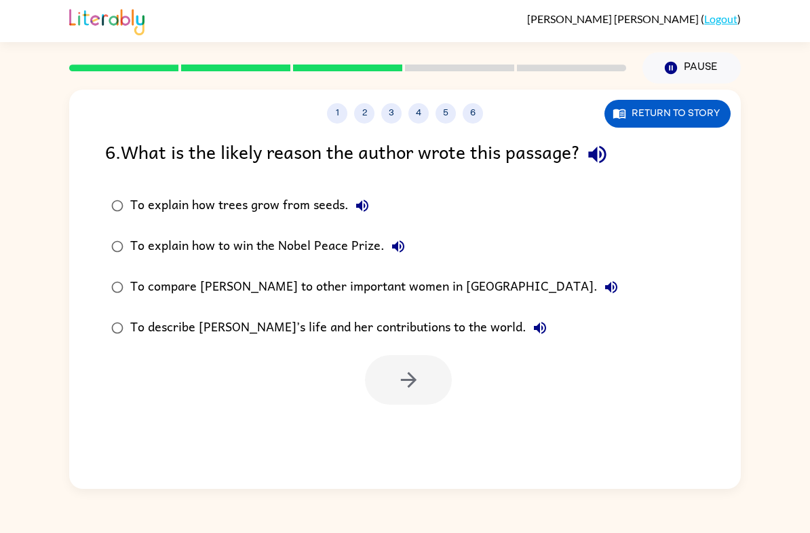
click at [437, 384] on div at bounding box center [408, 380] width 87 height 50
click at [360, 214] on icon "button" at bounding box center [362, 206] width 16 height 16
click at [393, 375] on button "button" at bounding box center [408, 380] width 87 height 50
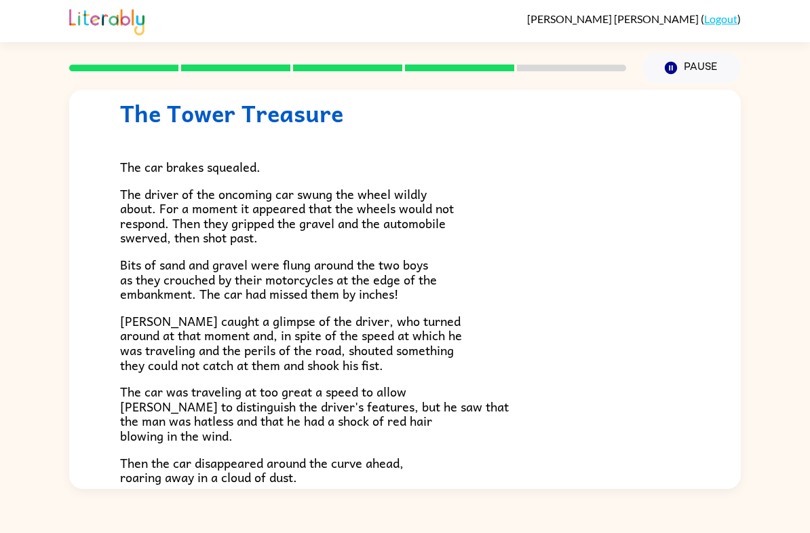
scroll to position [31, 0]
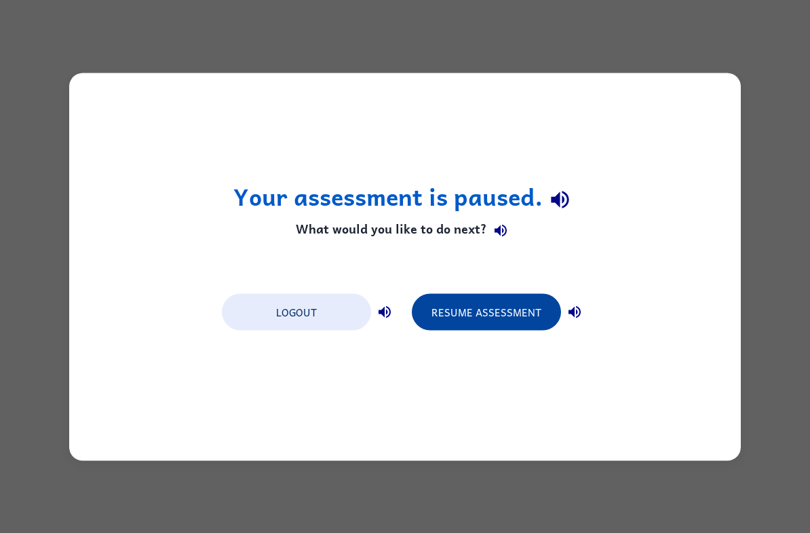
click at [481, 321] on button "Resume Assessment" at bounding box center [486, 311] width 149 height 37
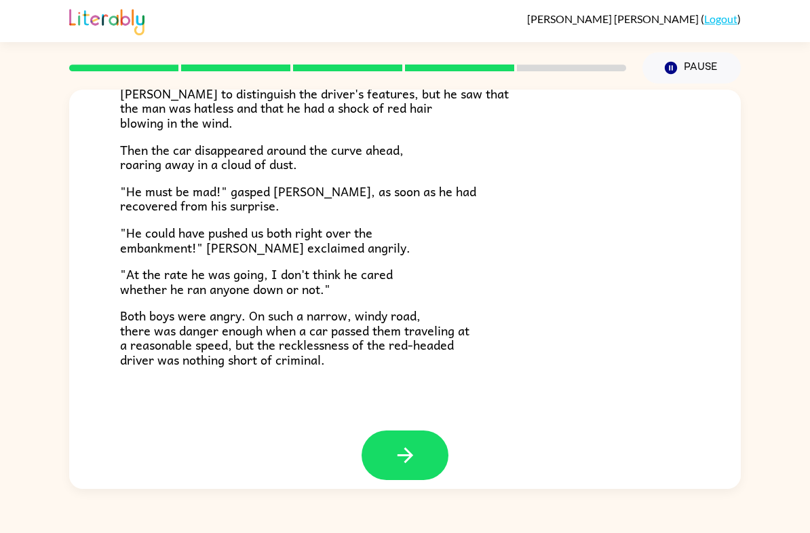
scroll to position [354, 0]
click at [389, 460] on button "button" at bounding box center [405, 456] width 87 height 50
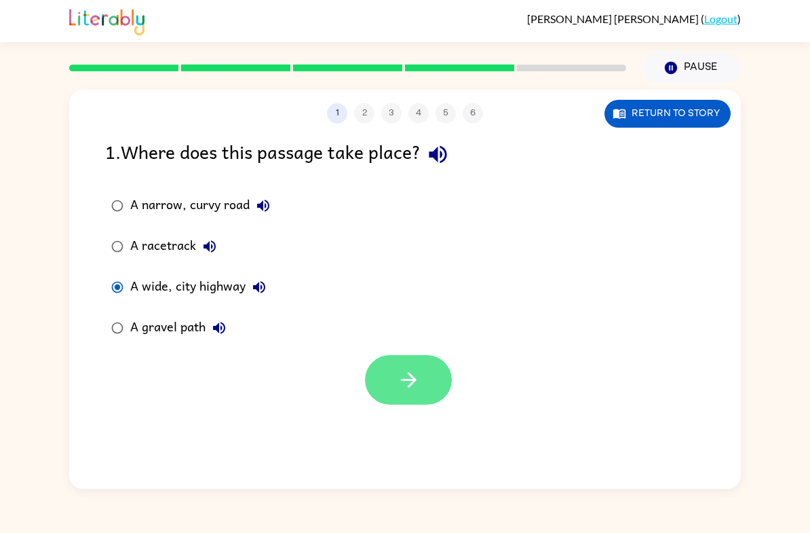
click at [415, 376] on icon "button" at bounding box center [409, 380] width 24 height 24
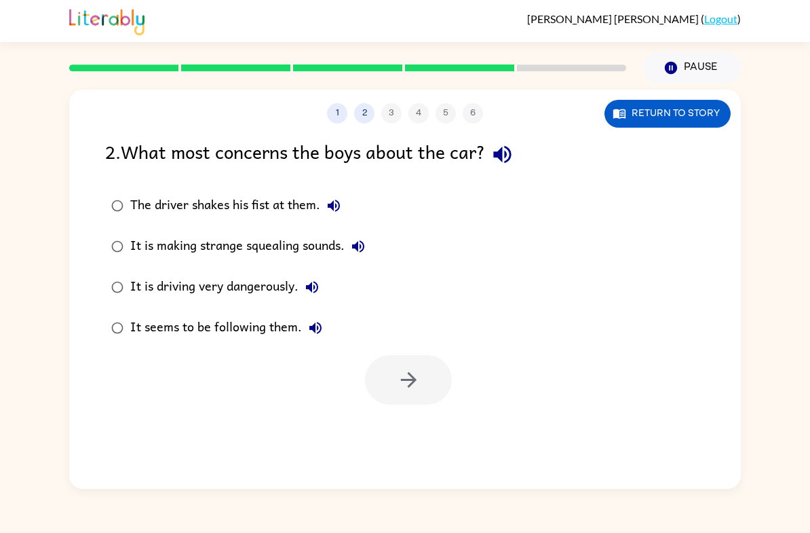
click at [98, 284] on label "It is driving very dangerously." at bounding box center [238, 287] width 281 height 41
click at [400, 388] on icon "button" at bounding box center [409, 380] width 24 height 24
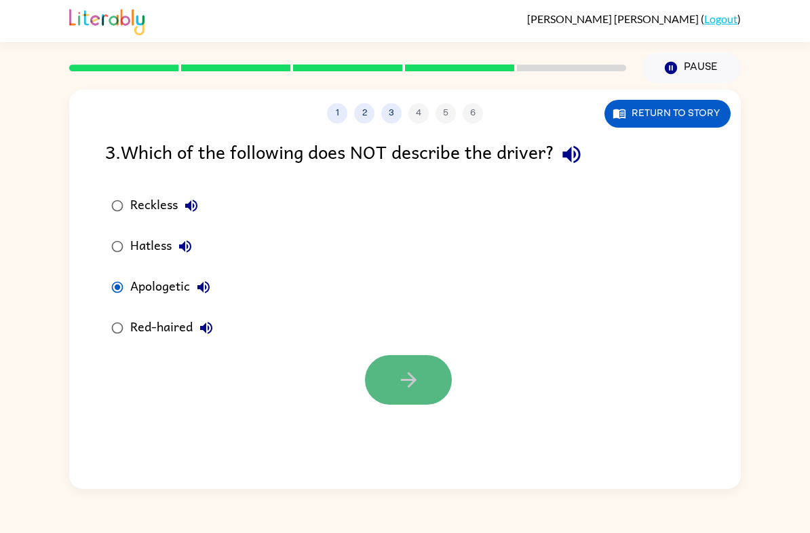
click at [379, 383] on button "button" at bounding box center [408, 380] width 87 height 50
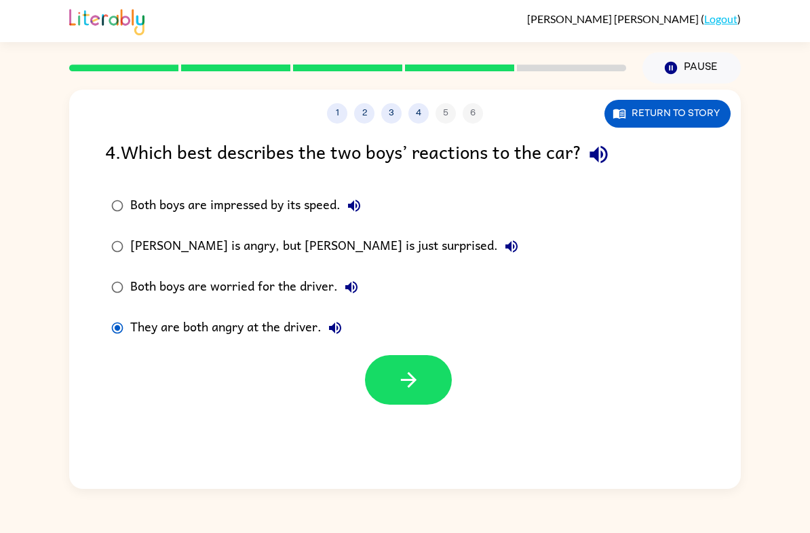
click at [412, 408] on div "1 2 3 4 5 6 Return to story 4 . Which best describes the two boys’ reactions to…" at bounding box center [405, 289] width 672 height 399
click at [400, 354] on div at bounding box center [405, 376] width 672 height 56
click at [400, 377] on icon "button" at bounding box center [409, 380] width 24 height 24
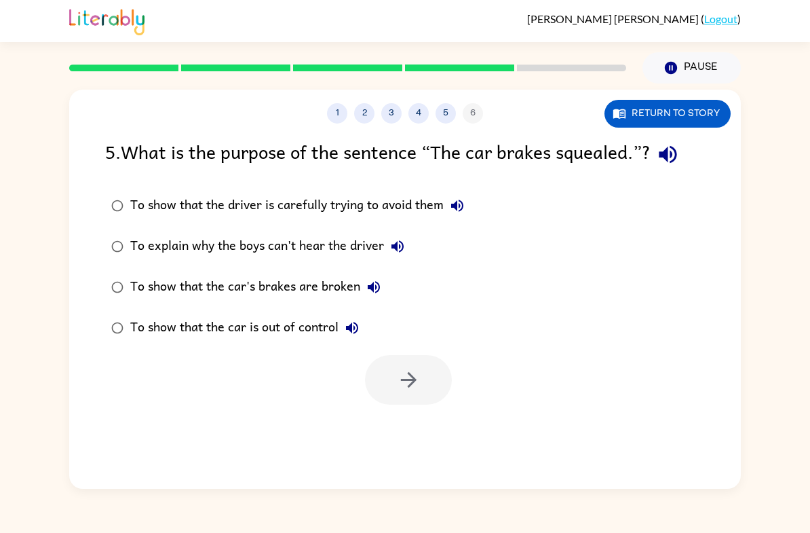
click at [142, 325] on div "To show that the car is out of control" at bounding box center [248, 327] width 236 height 27
click at [394, 367] on button "button" at bounding box center [408, 380] width 87 height 50
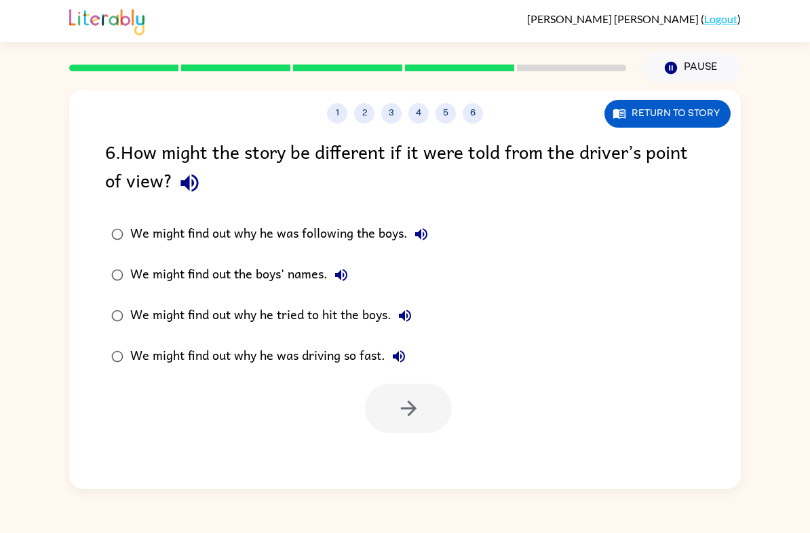
click at [238, 370] on div "We might find out why he was driving so fast." at bounding box center [271, 356] width 282 height 27
click at [388, 417] on button "button" at bounding box center [408, 409] width 87 height 50
